Goal: Information Seeking & Learning: Learn about a topic

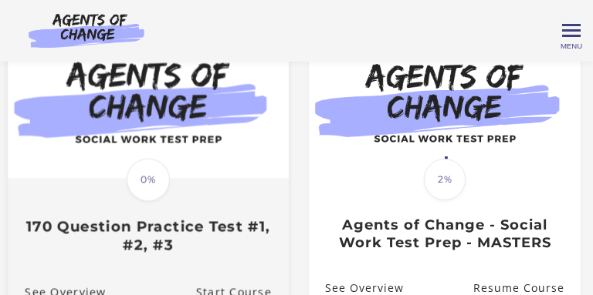
click at [225, 113] on img at bounding box center [148, 100] width 281 height 158
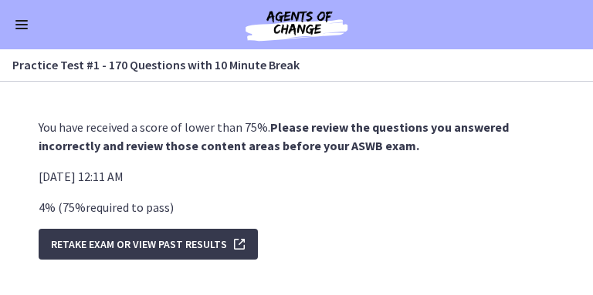
scroll to position [32, 0]
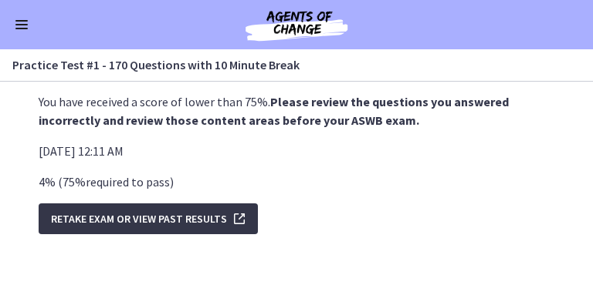
click at [215, 212] on span "Retake Exam OR View Past Results" at bounding box center [139, 219] width 176 height 19
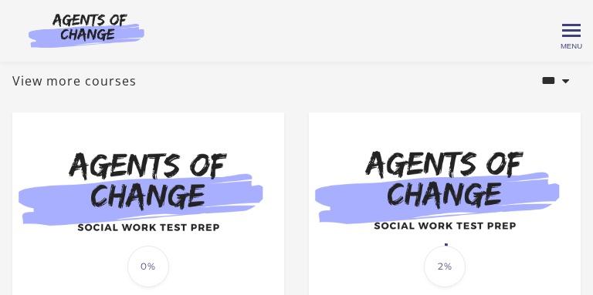
scroll to position [92, 0]
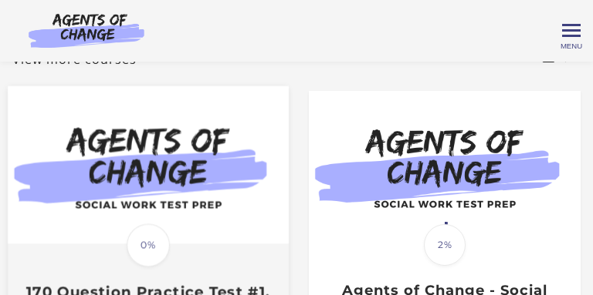
click at [237, 160] on img at bounding box center [148, 165] width 281 height 158
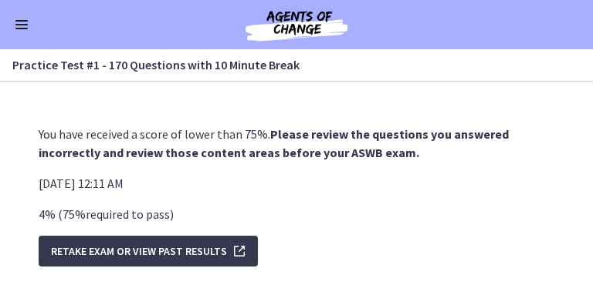
scroll to position [32, 0]
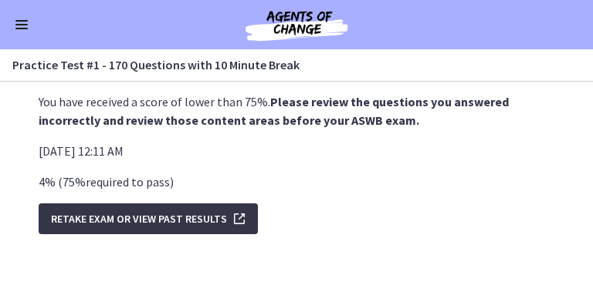
click at [210, 218] on span "Retake Exam OR View Past Results" at bounding box center [139, 219] width 176 height 19
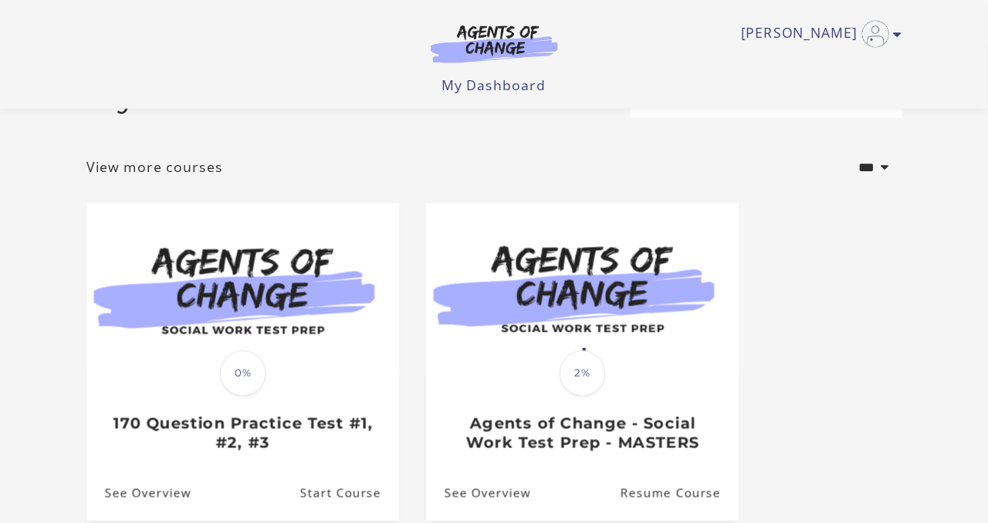
scroll to position [53, 0]
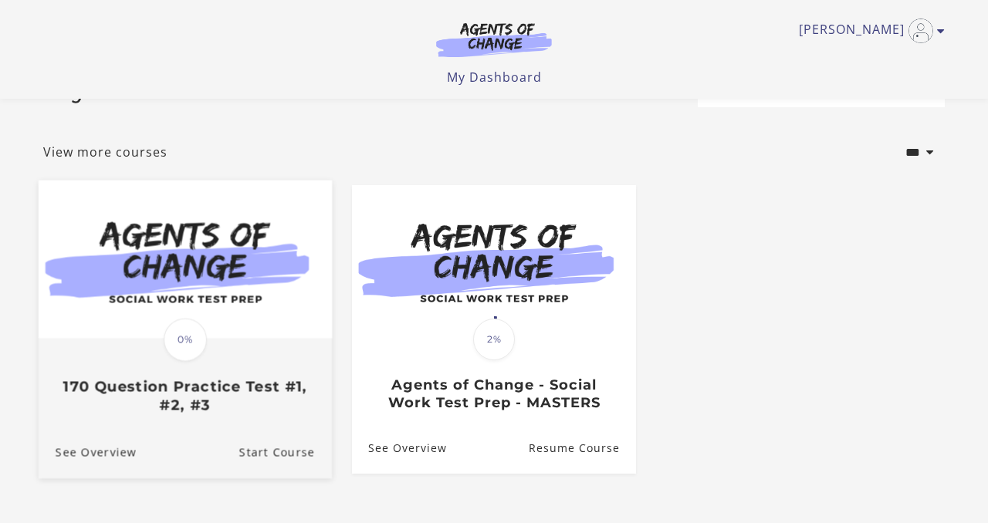
click at [170, 208] on img at bounding box center [185, 260] width 293 height 158
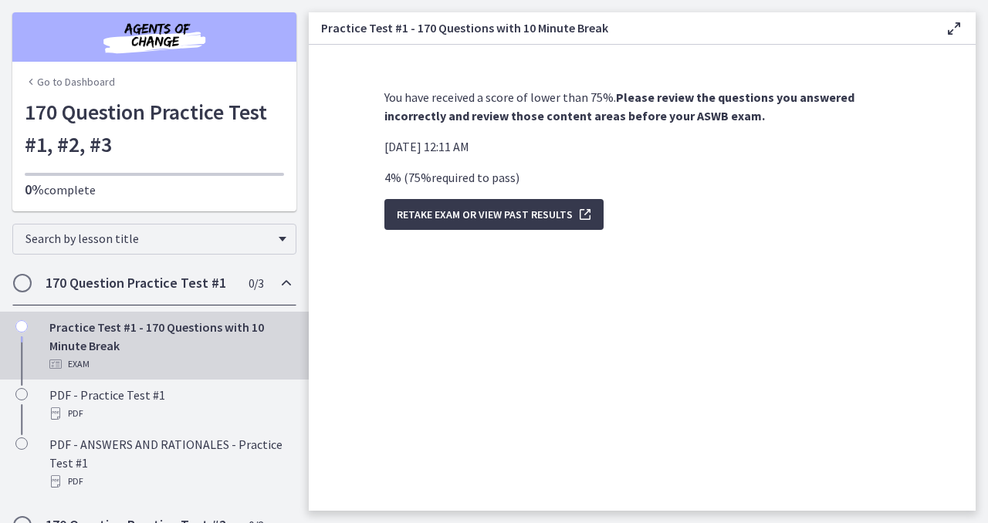
click at [953, 30] on icon at bounding box center [953, 28] width 19 height 19
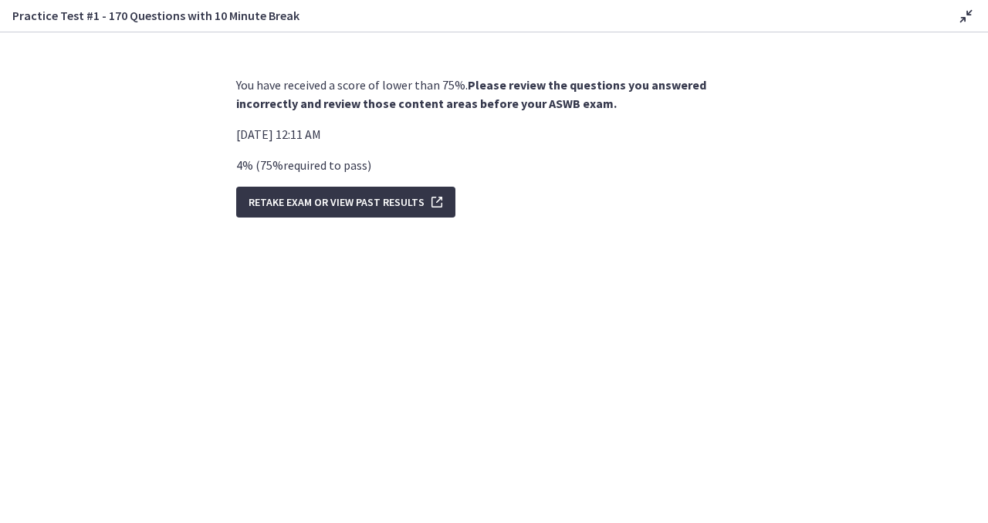
click at [377, 208] on span "Retake Exam OR View Past Results" at bounding box center [336, 202] width 176 height 19
